Goal: Find specific page/section: Find specific page/section

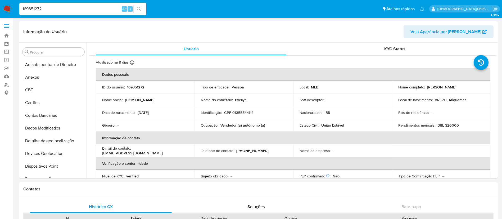
select select "10"
click at [108, 9] on input "169351272" at bounding box center [82, 9] width 127 height 7
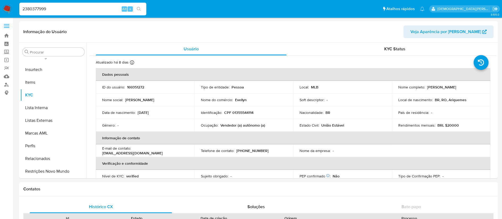
type input "2380377999"
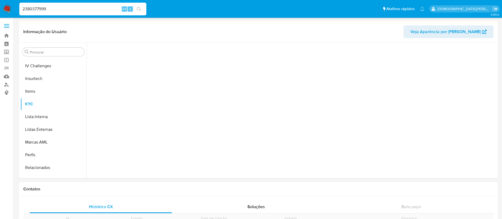
scroll to position [236, 0]
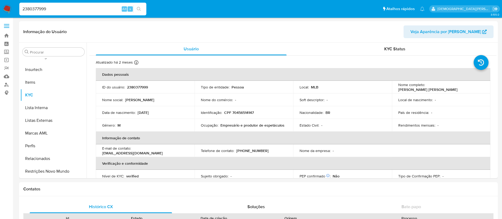
select select "10"
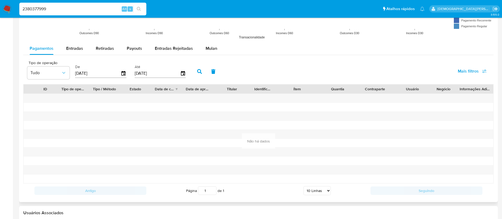
scroll to position [592, 0]
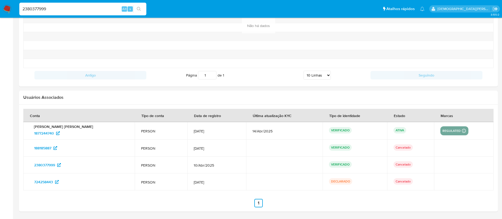
click at [100, 9] on input "2380377999" at bounding box center [82, 9] width 127 height 7
click at [100, 10] on input "2380377999" at bounding box center [82, 9] width 127 height 7
paste input "302570743"
type input "302570743"
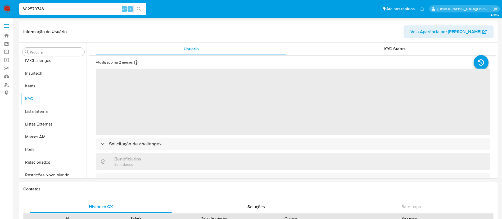
scroll to position [236, 0]
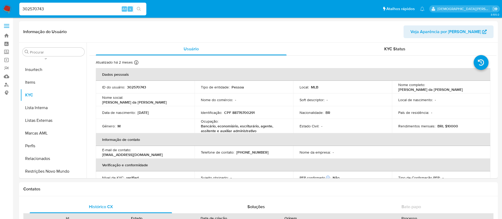
select select "10"
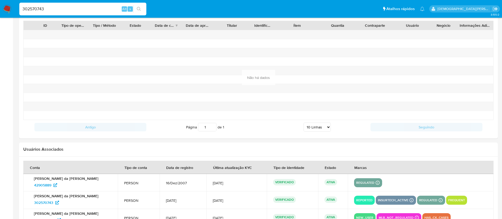
scroll to position [576, 0]
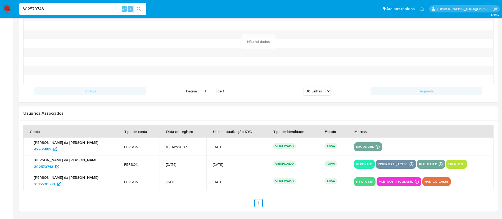
click at [92, 10] on input "302570743" at bounding box center [82, 9] width 127 height 7
paste input "1555128505"
type input "1555128505"
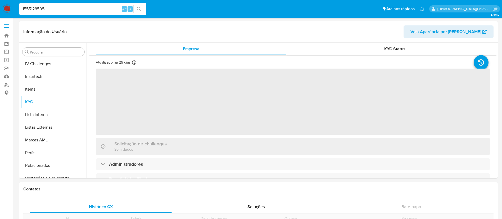
scroll to position [236, 0]
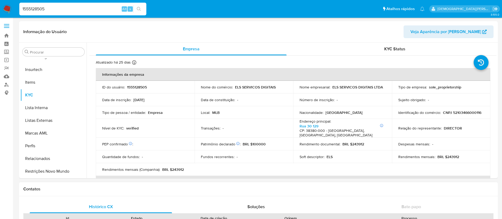
select select "10"
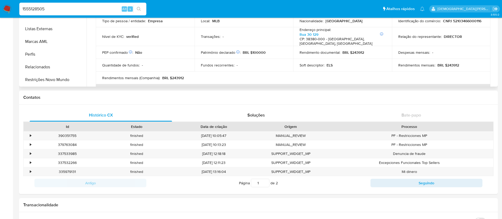
scroll to position [0, 0]
